Goal: Task Accomplishment & Management: Manage account settings

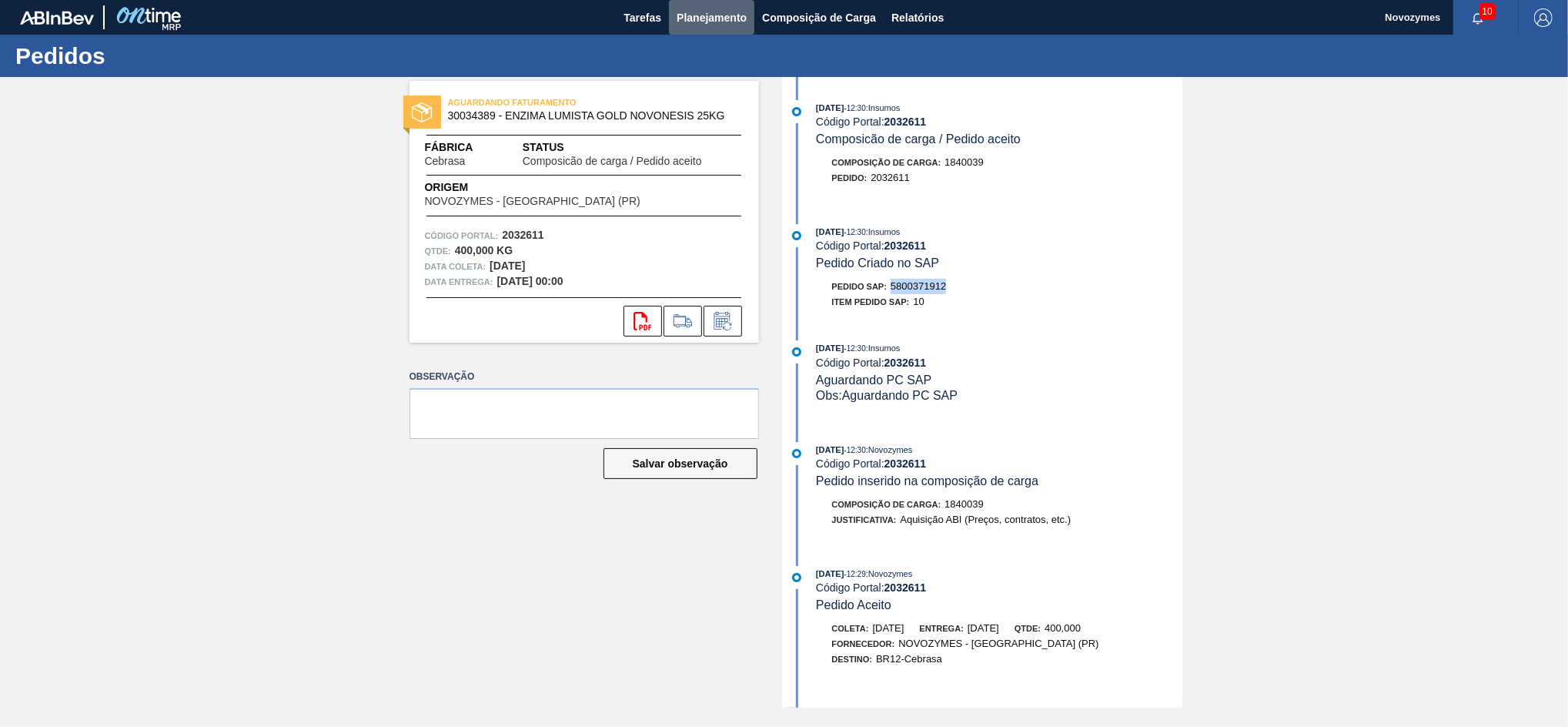
click at [692, 13] on span "Planejamento" at bounding box center [712, 17] width 70 height 18
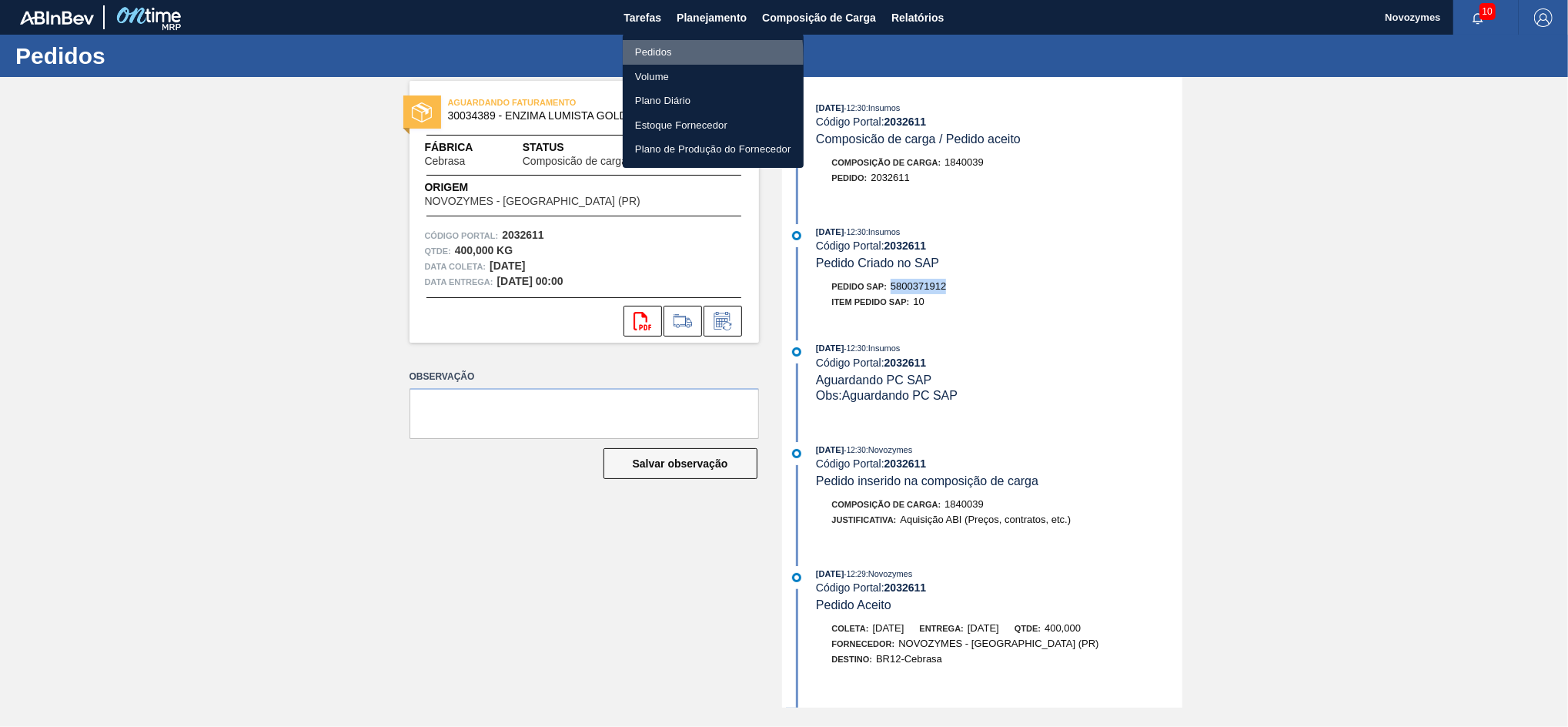
click at [658, 58] on li "Pedidos" at bounding box center [713, 52] width 181 height 25
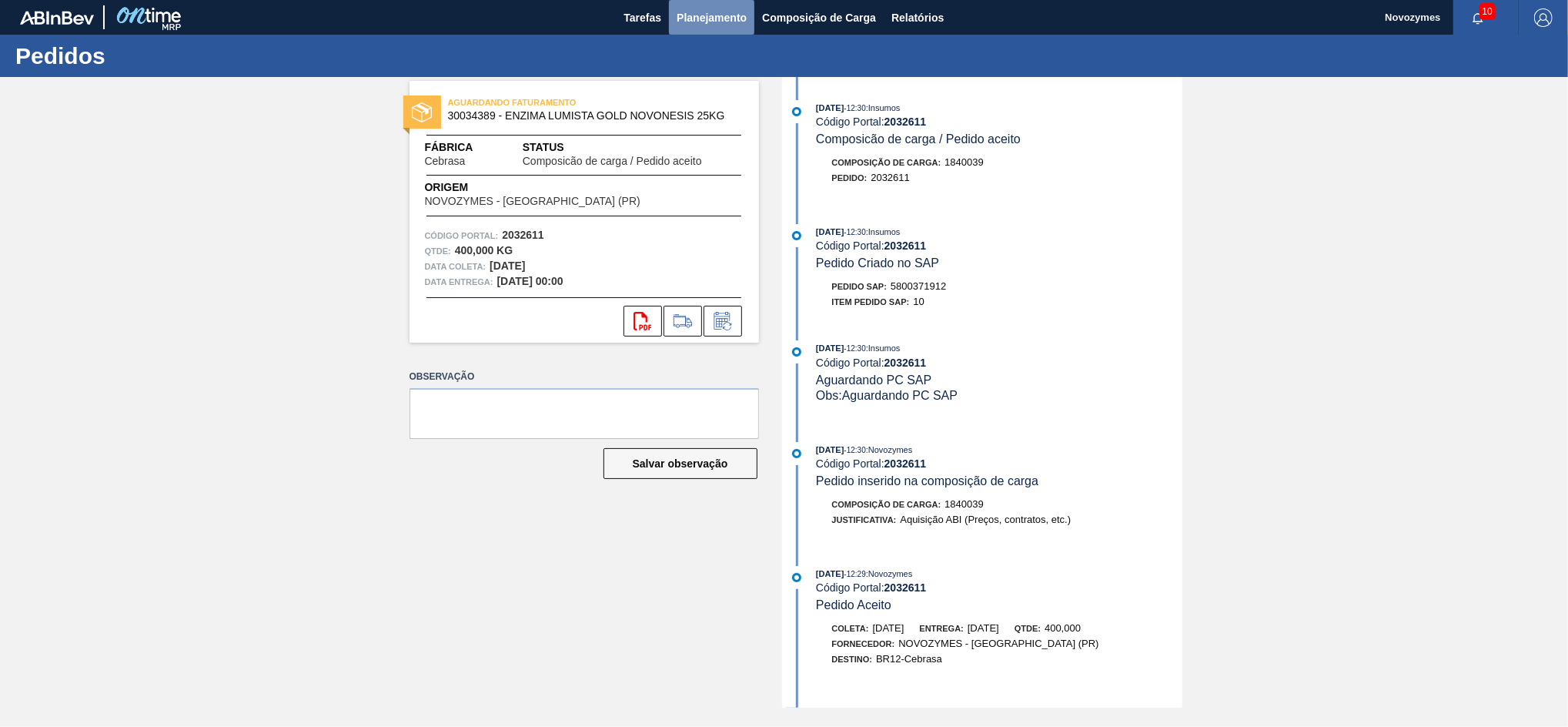
click at [698, 14] on span "Planejamento" at bounding box center [712, 17] width 70 height 18
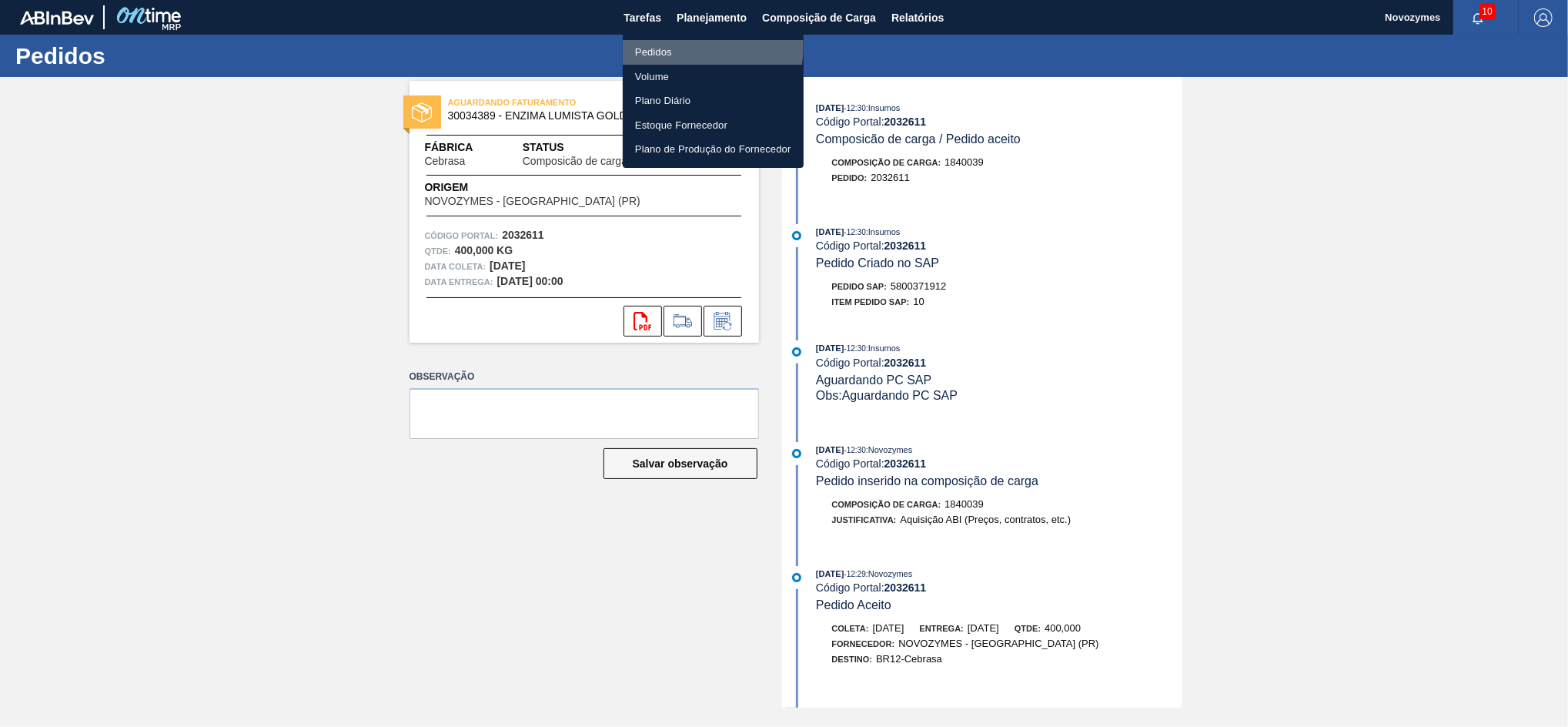
click at [668, 44] on li "Pedidos" at bounding box center [713, 52] width 181 height 25
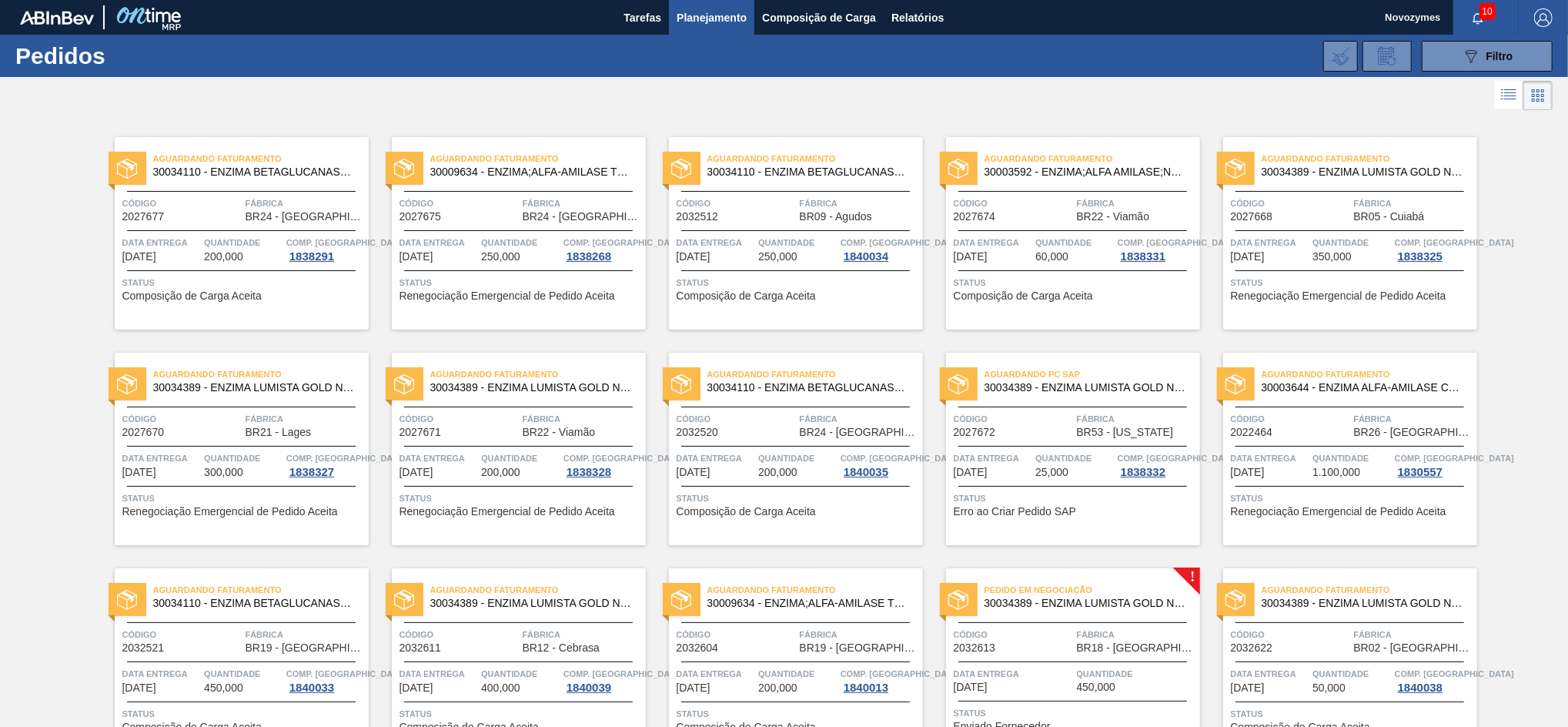
scroll to position [381, 0]
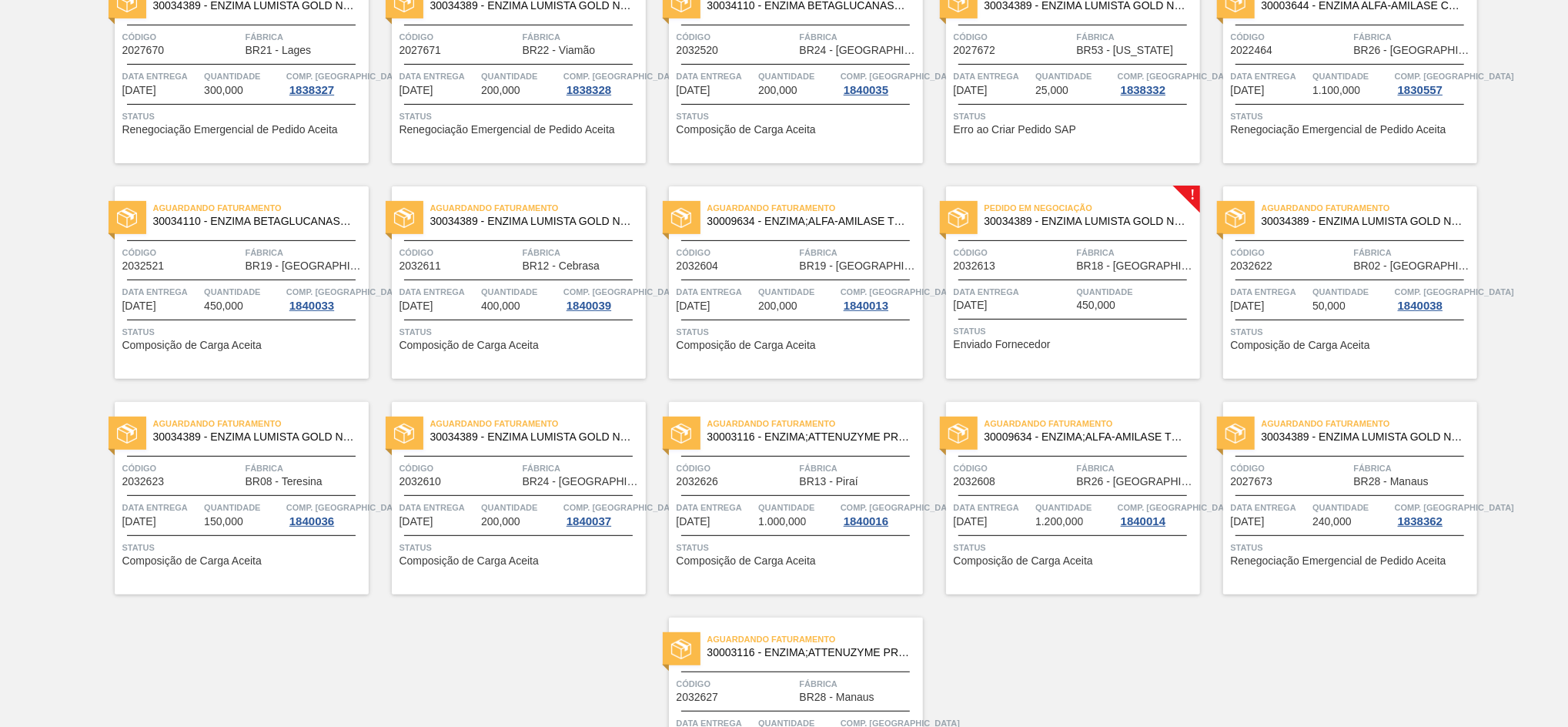
click at [1012, 305] on div "Data entrega [DATE]" at bounding box center [1014, 297] width 120 height 27
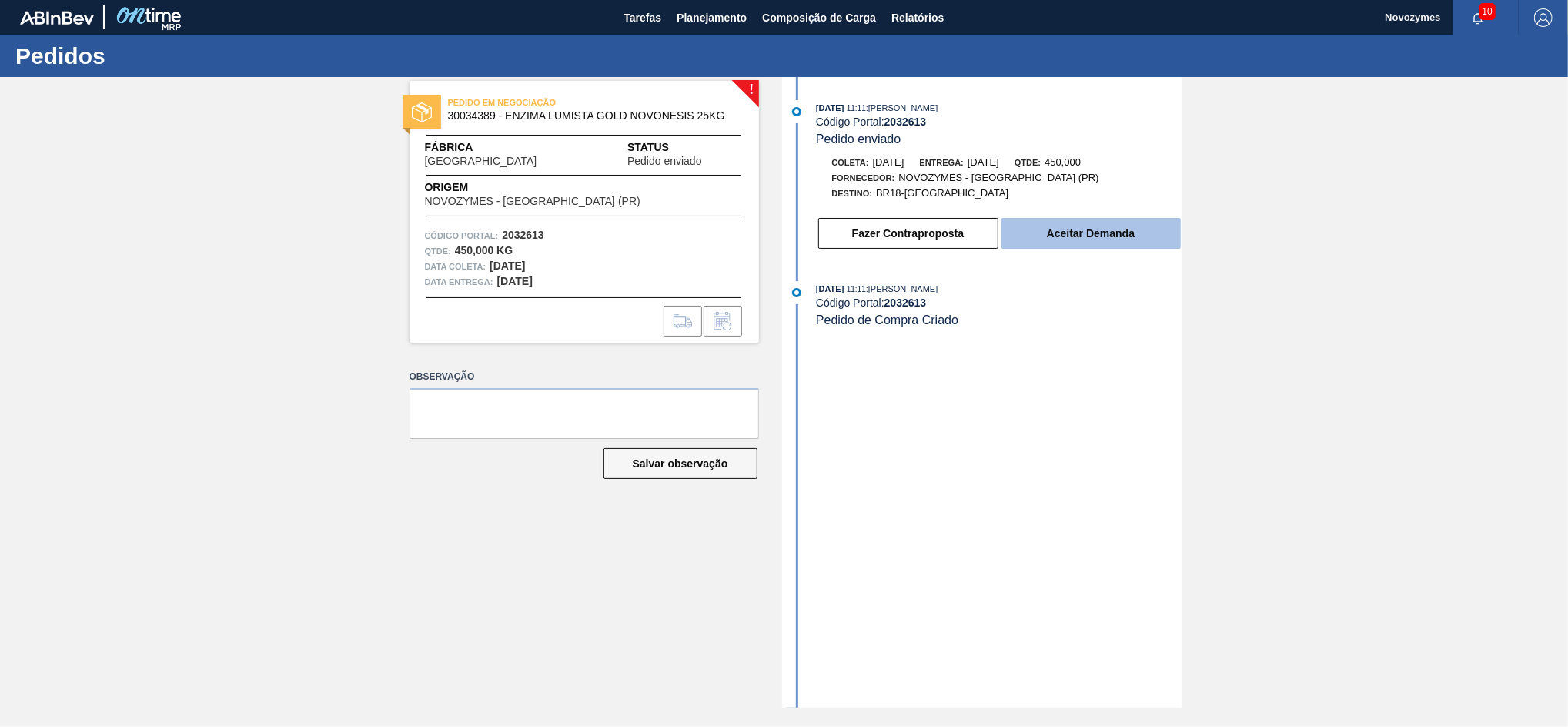
click at [1102, 244] on button "Aceitar Demanda" at bounding box center [1091, 234] width 180 height 31
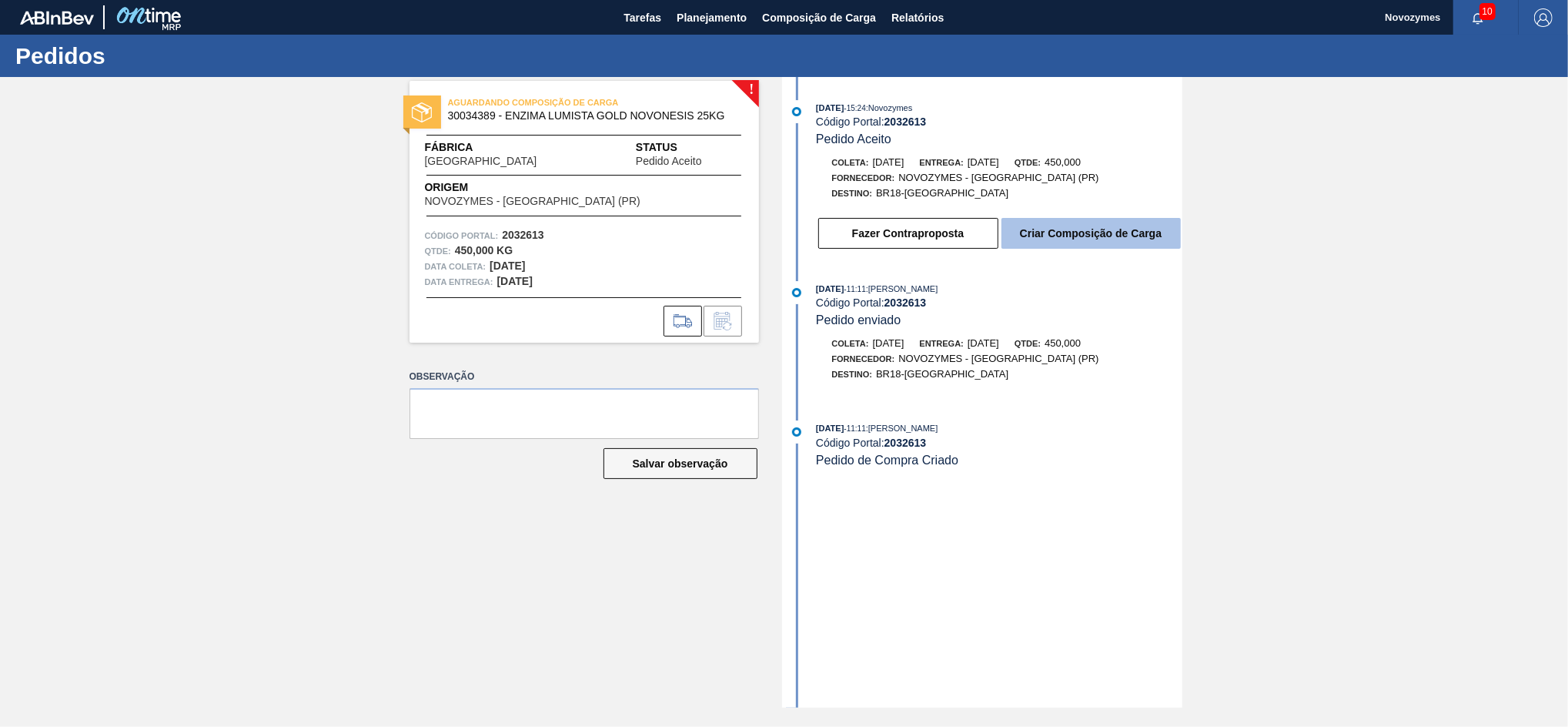
click at [1016, 244] on button "Criar Composição de Carga" at bounding box center [1091, 234] width 180 height 31
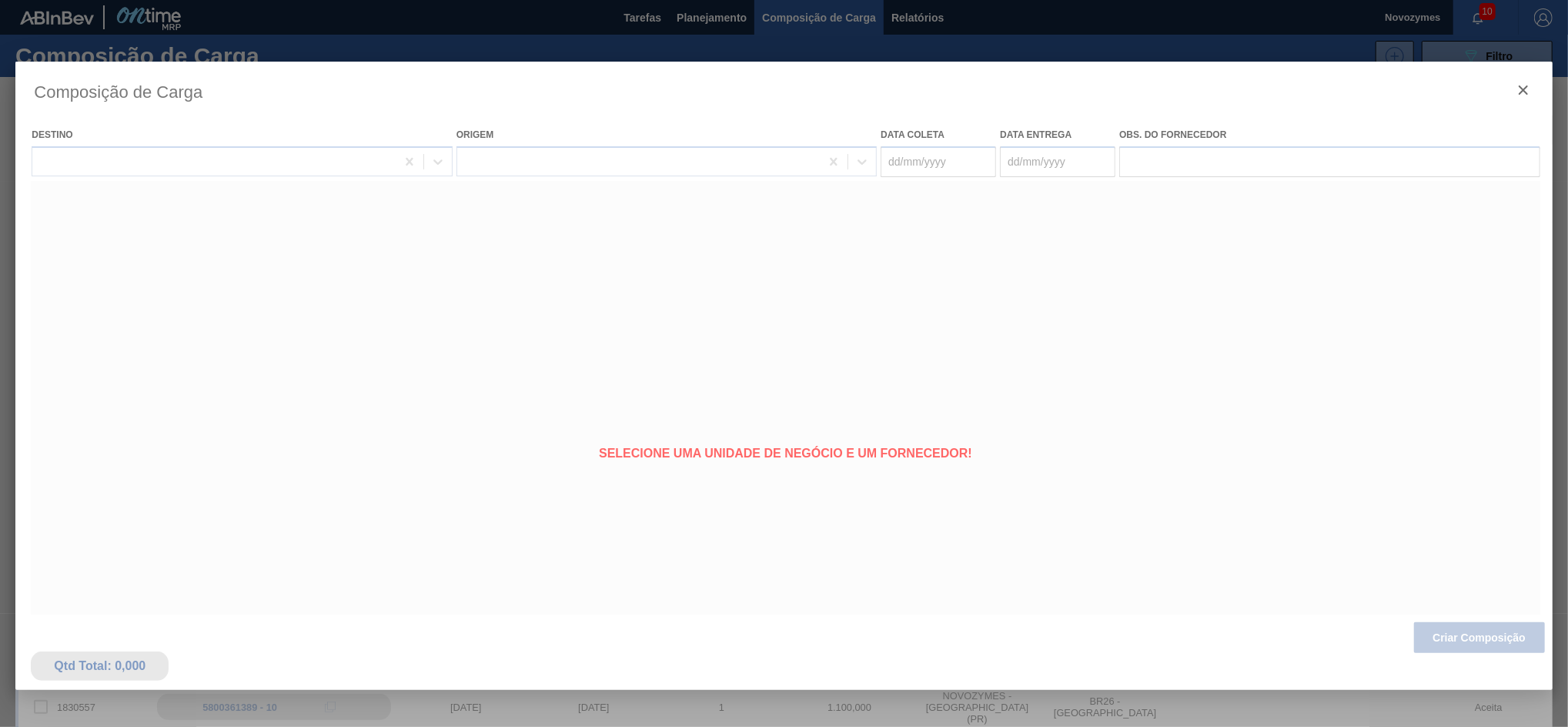
type coleta "[DATE]"
type entrega "[DATE]"
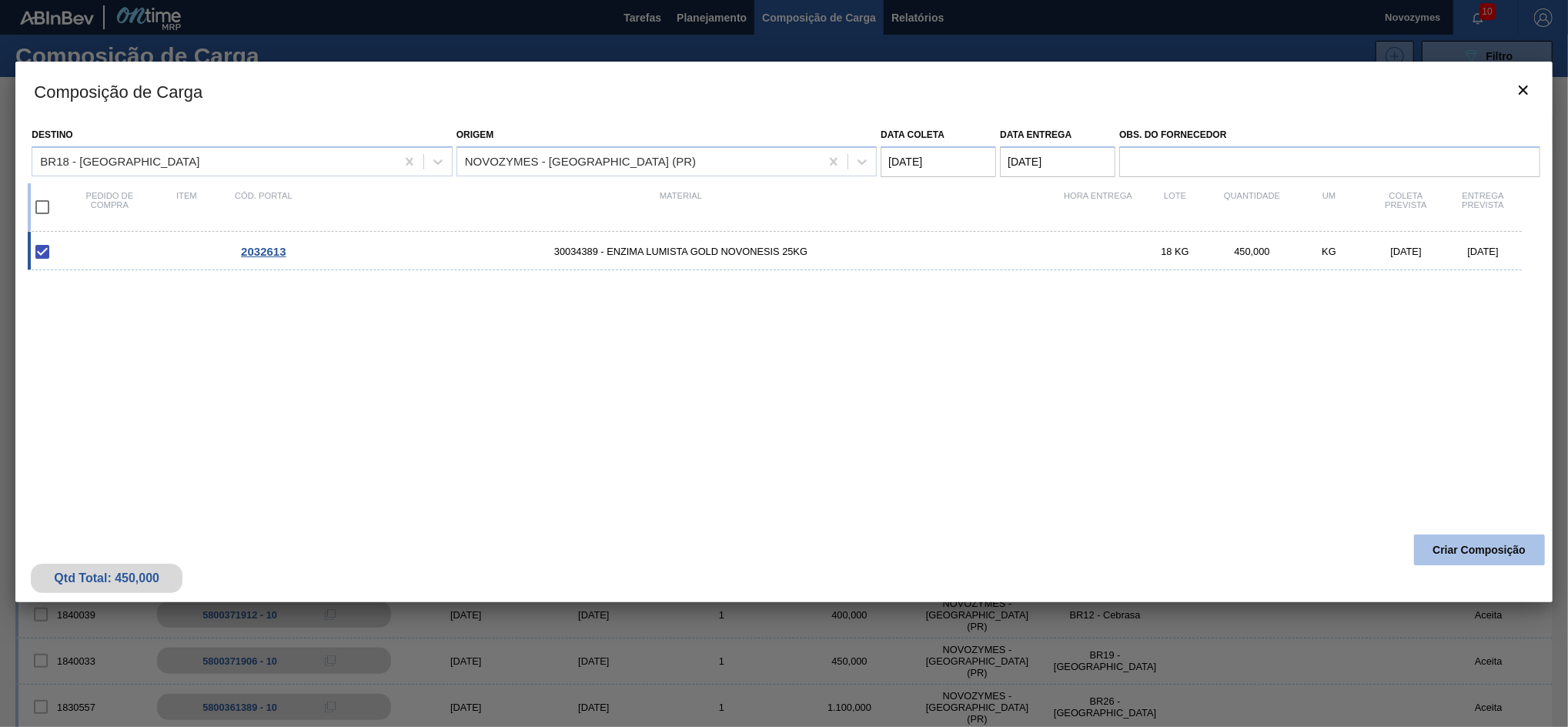
click at [1453, 544] on button "Criar Composição" at bounding box center [1479, 549] width 131 height 31
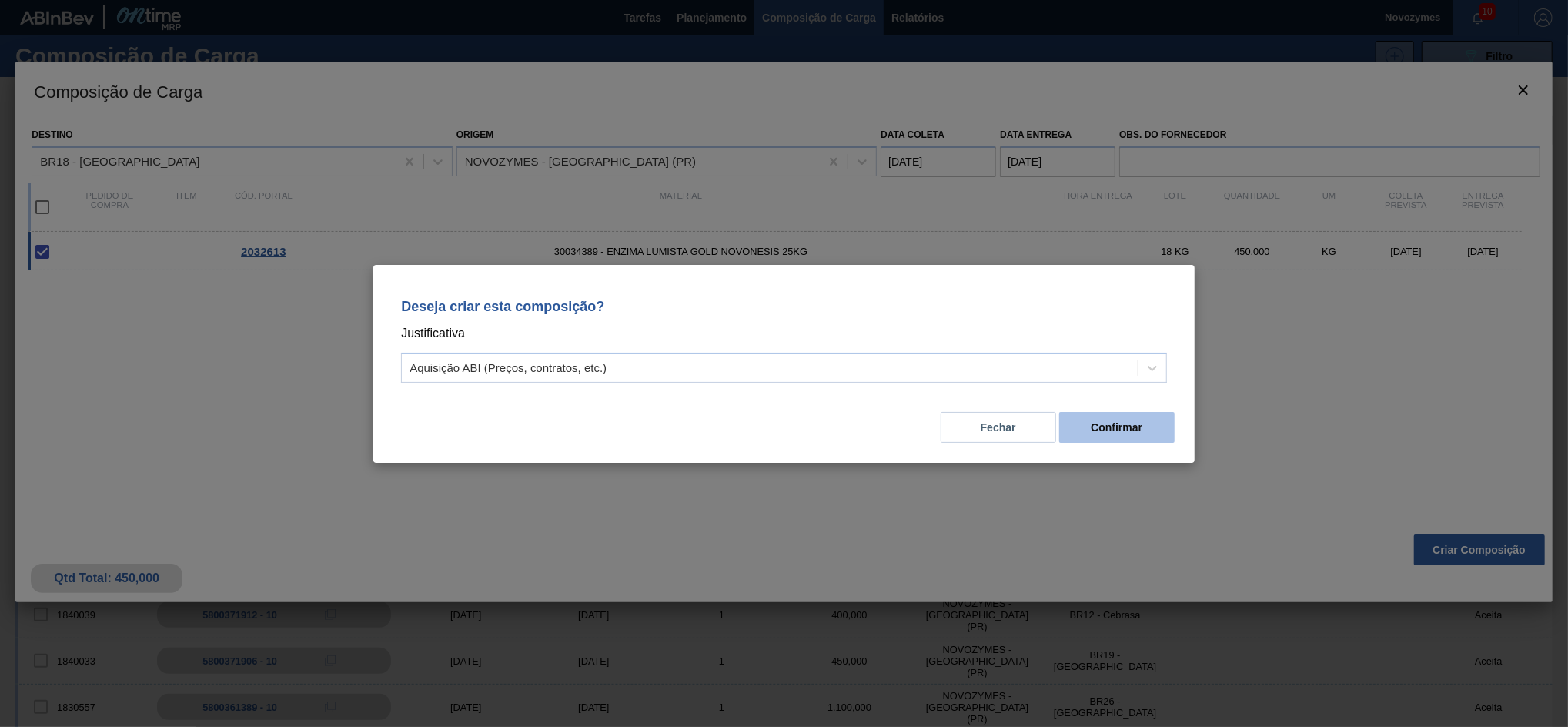
click at [1087, 422] on button "Confirmar" at bounding box center [1117, 427] width 116 height 31
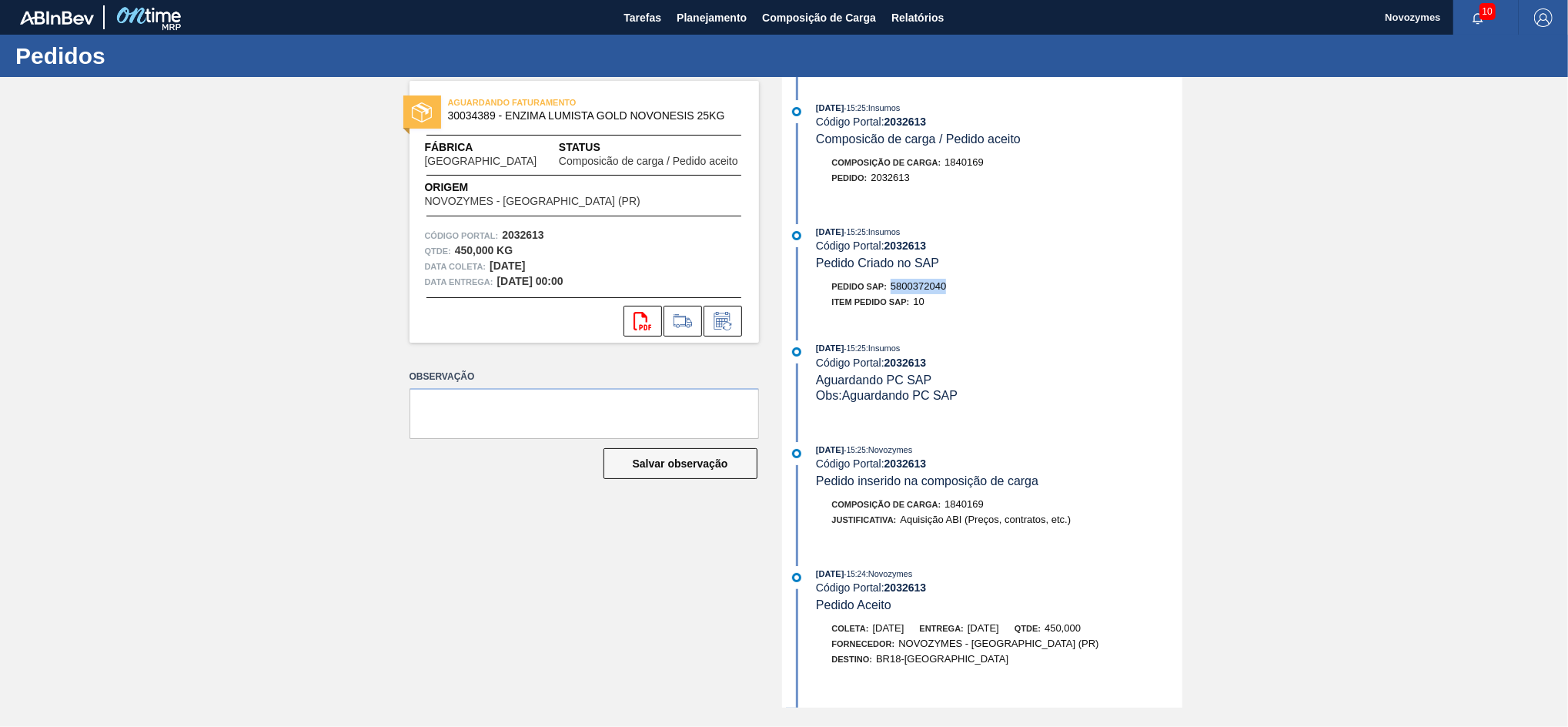
drag, startPoint x: 958, startPoint y: 291, endPoint x: 891, endPoint y: 291, distance: 67.0
click at [891, 291] on div "Pedido SAP: 5800372040" at bounding box center [999, 287] width 366 height 15
copy span "5800372040"
